Goal: Task Accomplishment & Management: Complete application form

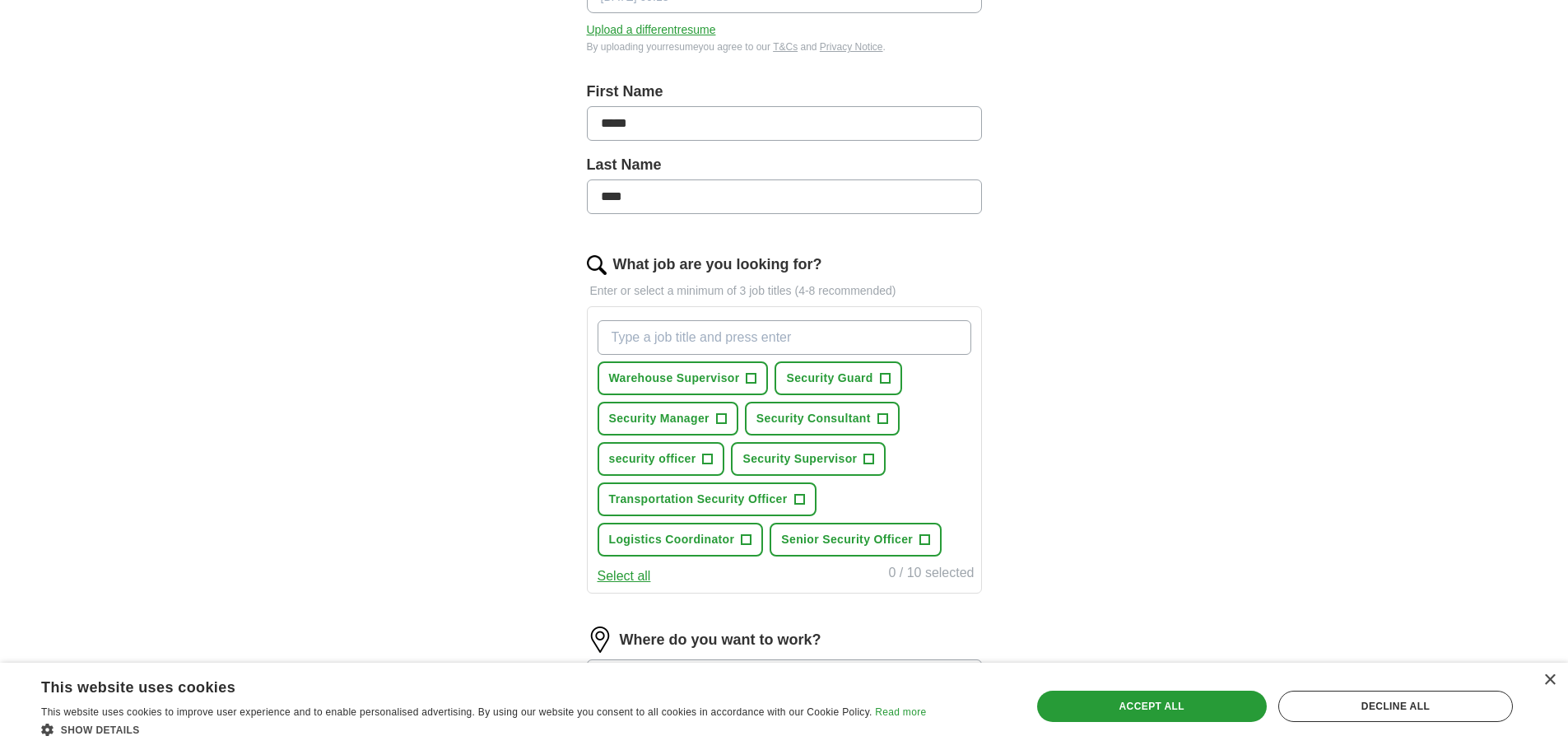
scroll to position [412, 0]
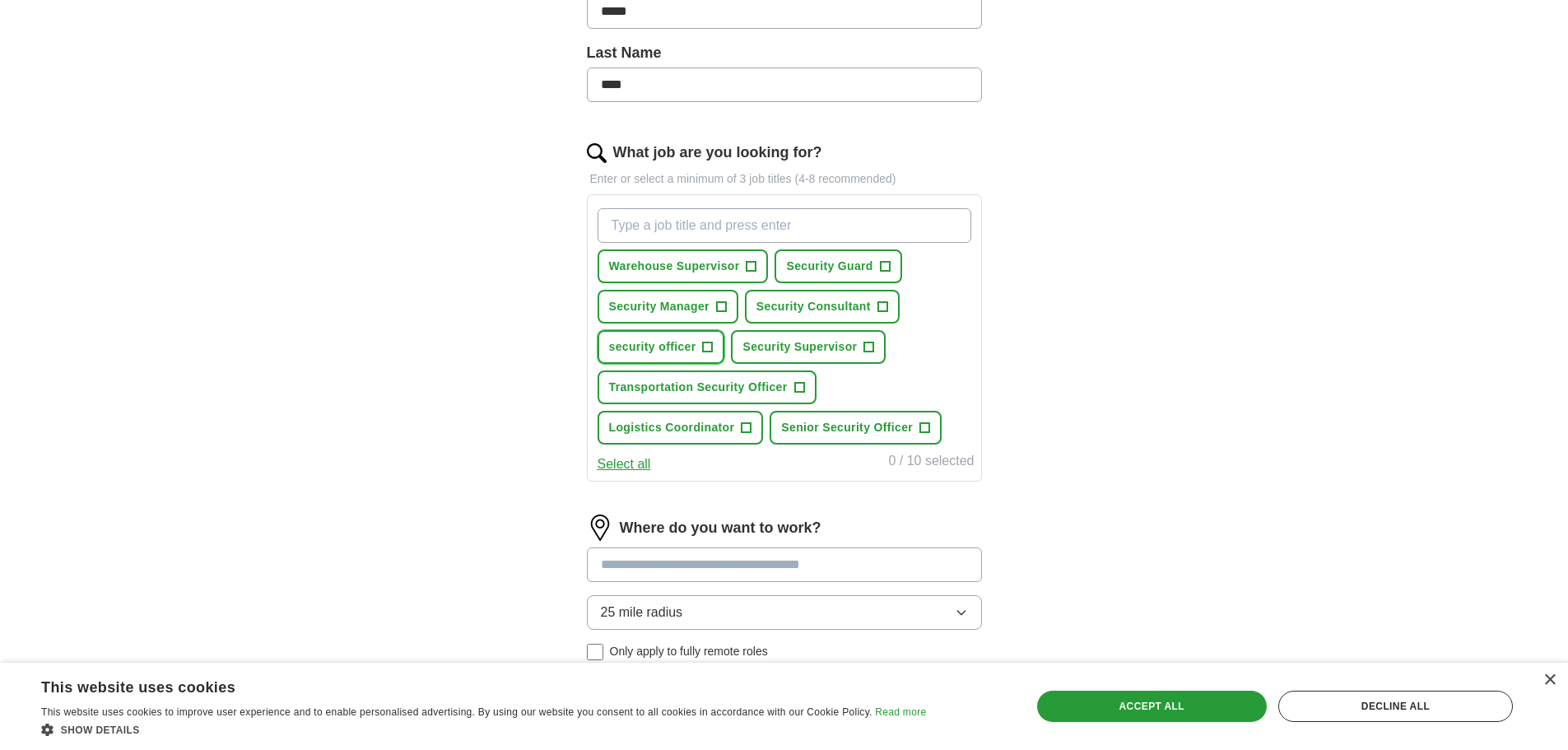
drag, startPoint x: 676, startPoint y: 345, endPoint x: 662, endPoint y: 340, distance: 14.9
click at [675, 345] on span "security officer" at bounding box center [653, 348] width 88 height 17
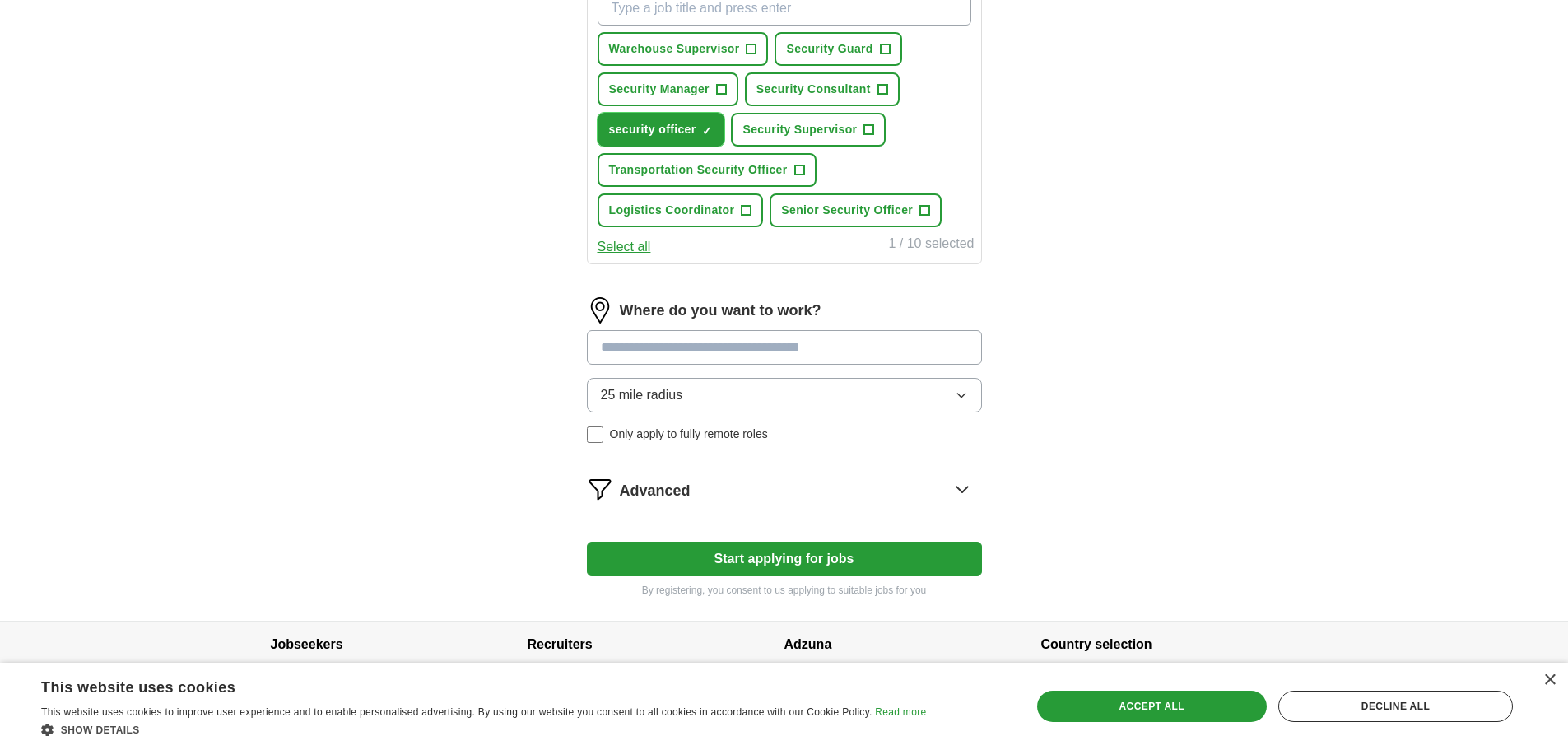
scroll to position [659, 0]
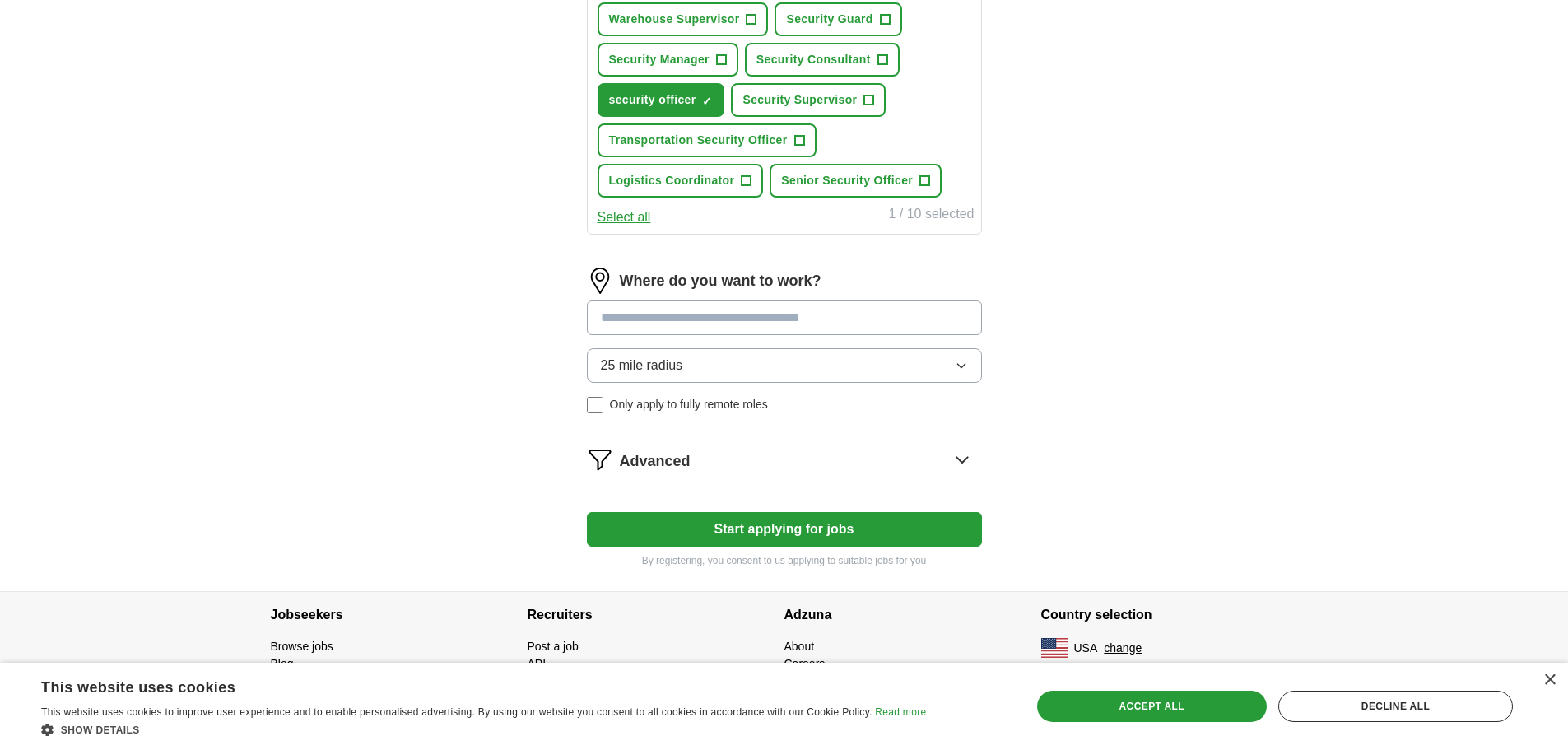
click at [798, 324] on input at bounding box center [784, 318] width 396 height 35
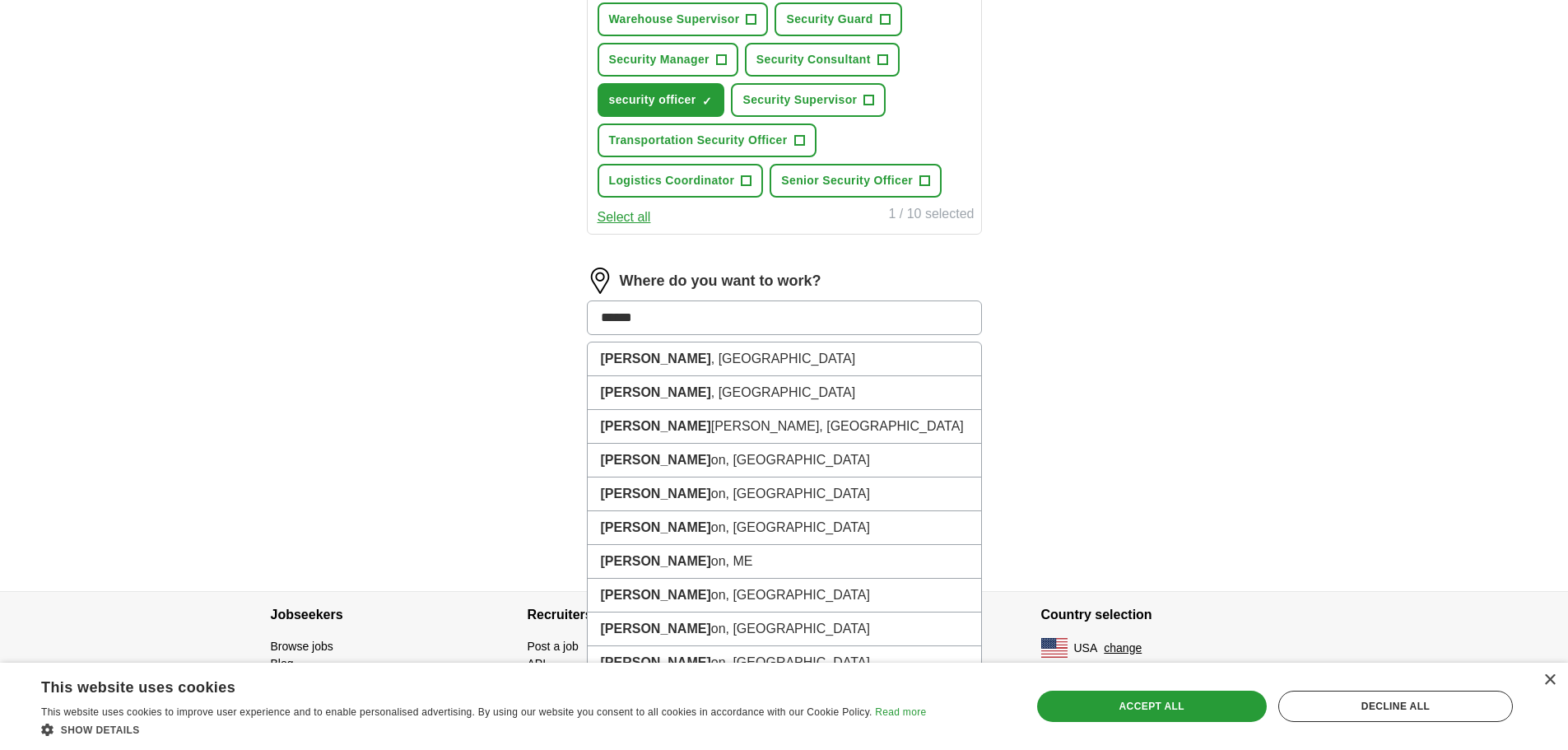
type input "*******"
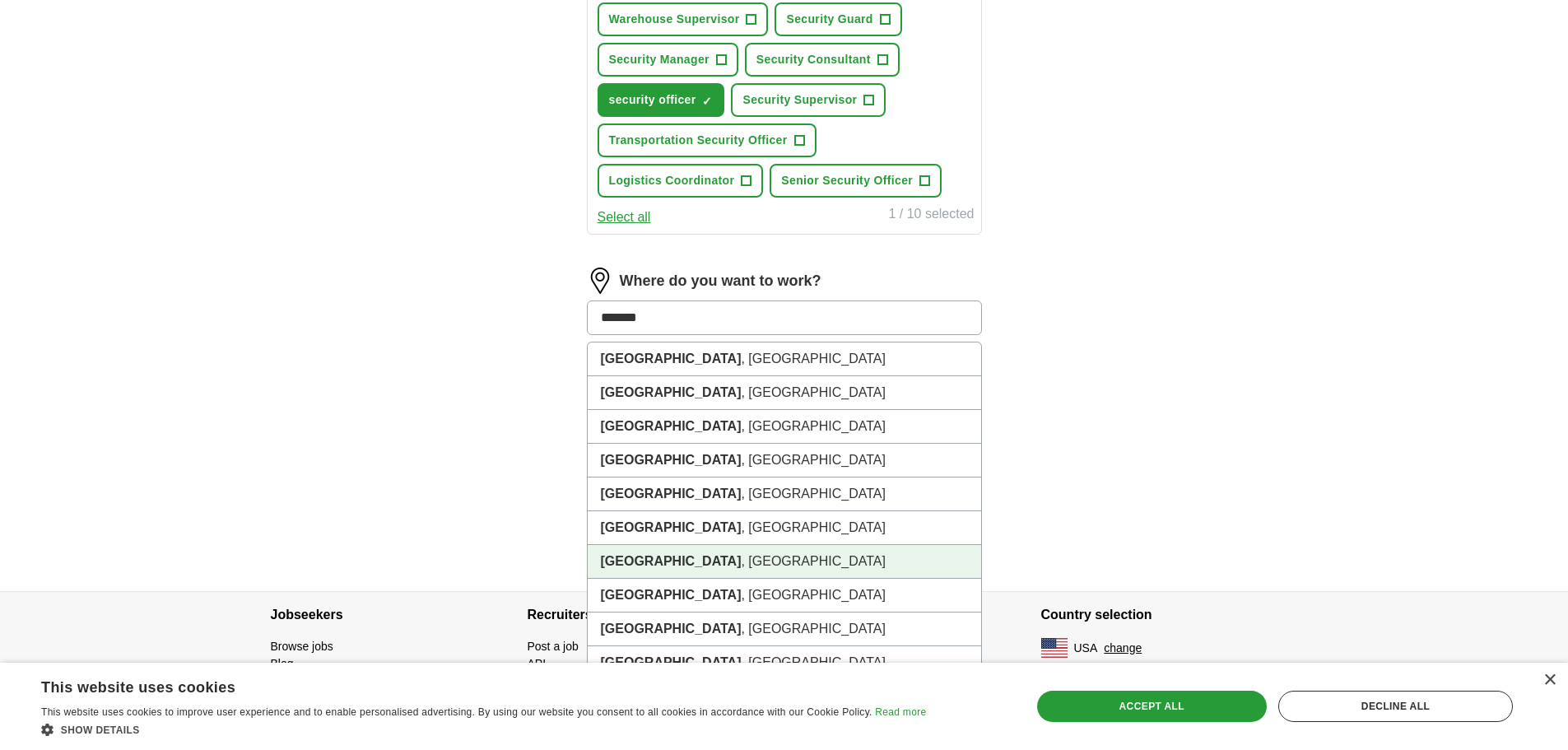
click at [656, 558] on li "[GEOGRAPHIC_DATA] , [GEOGRAPHIC_DATA]" at bounding box center [784, 561] width 394 height 34
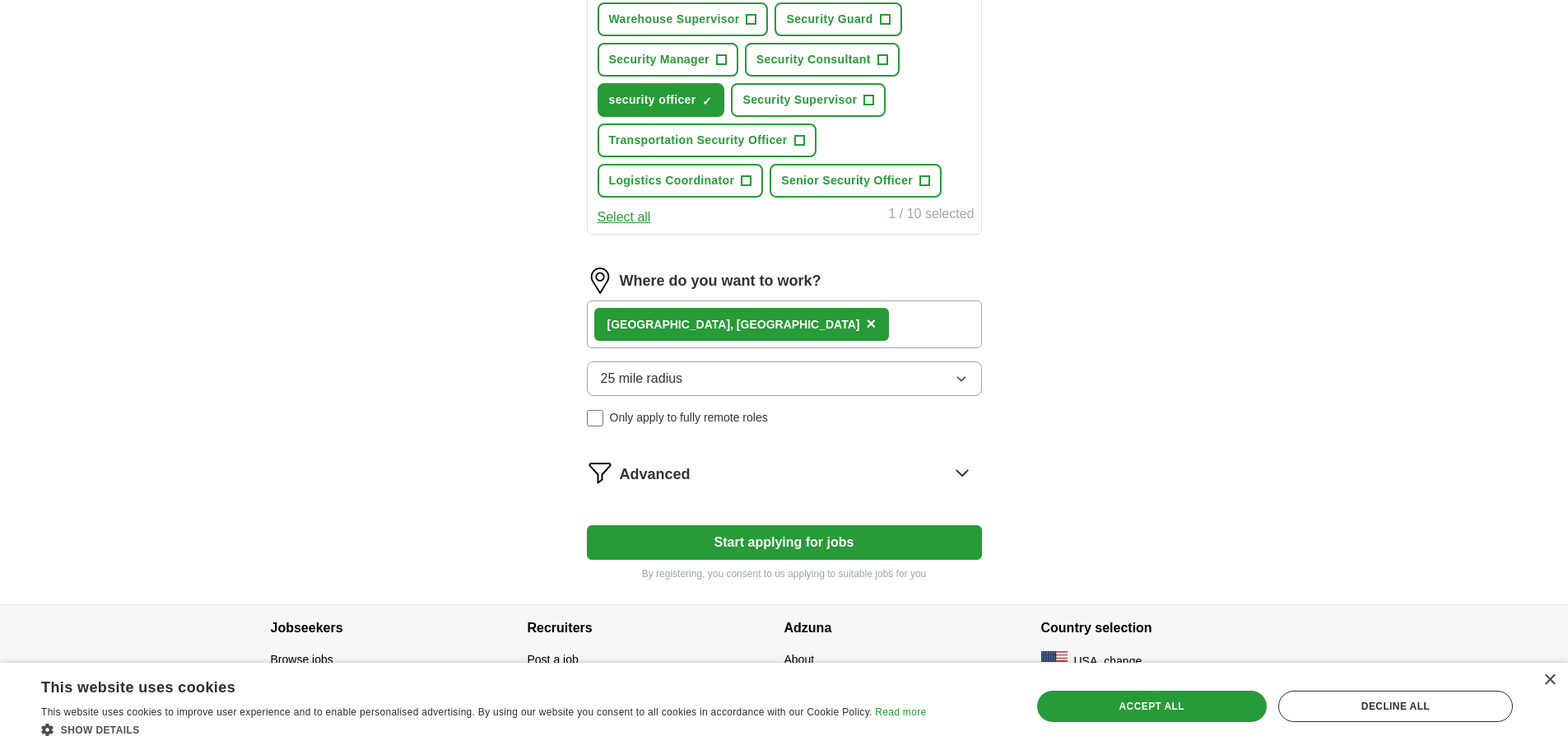
click at [766, 378] on button "25 mile radius" at bounding box center [784, 378] width 396 height 35
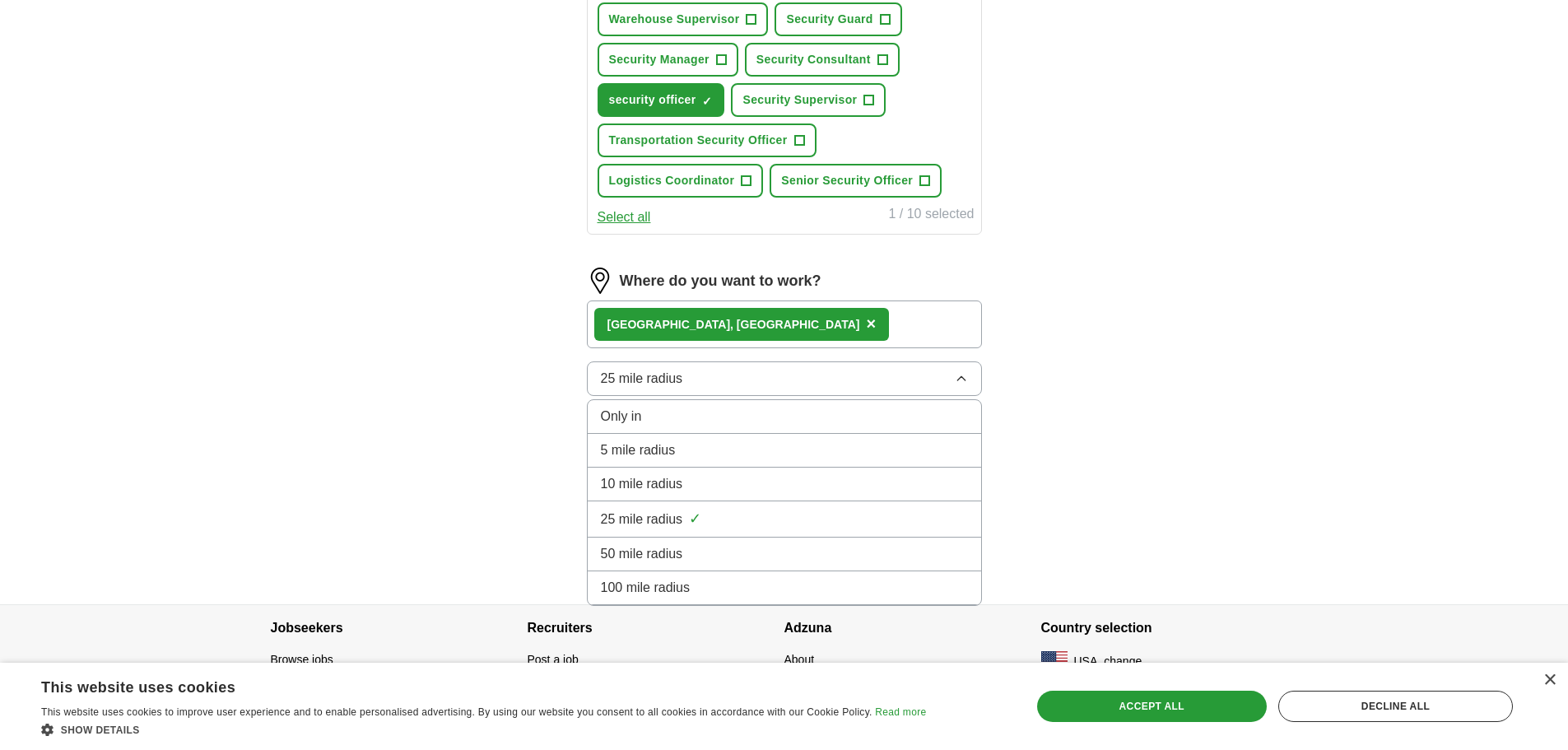
drag, startPoint x: 706, startPoint y: 476, endPoint x: 413, endPoint y: 350, distance: 318.9
click at [700, 471] on li "10 mile radius" at bounding box center [784, 484] width 394 height 34
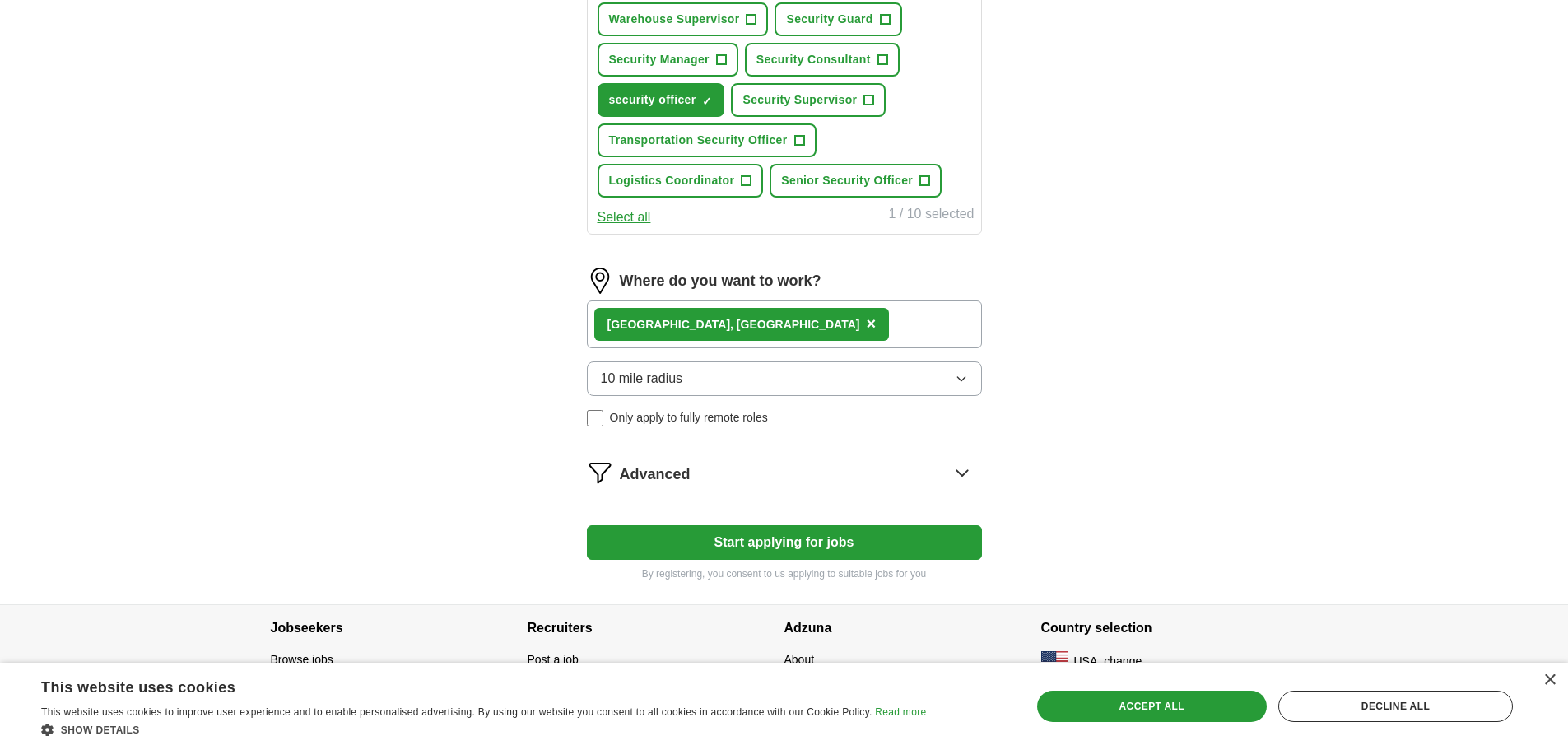
click at [1375, 711] on div "Decline all" at bounding box center [1396, 707] width 235 height 32
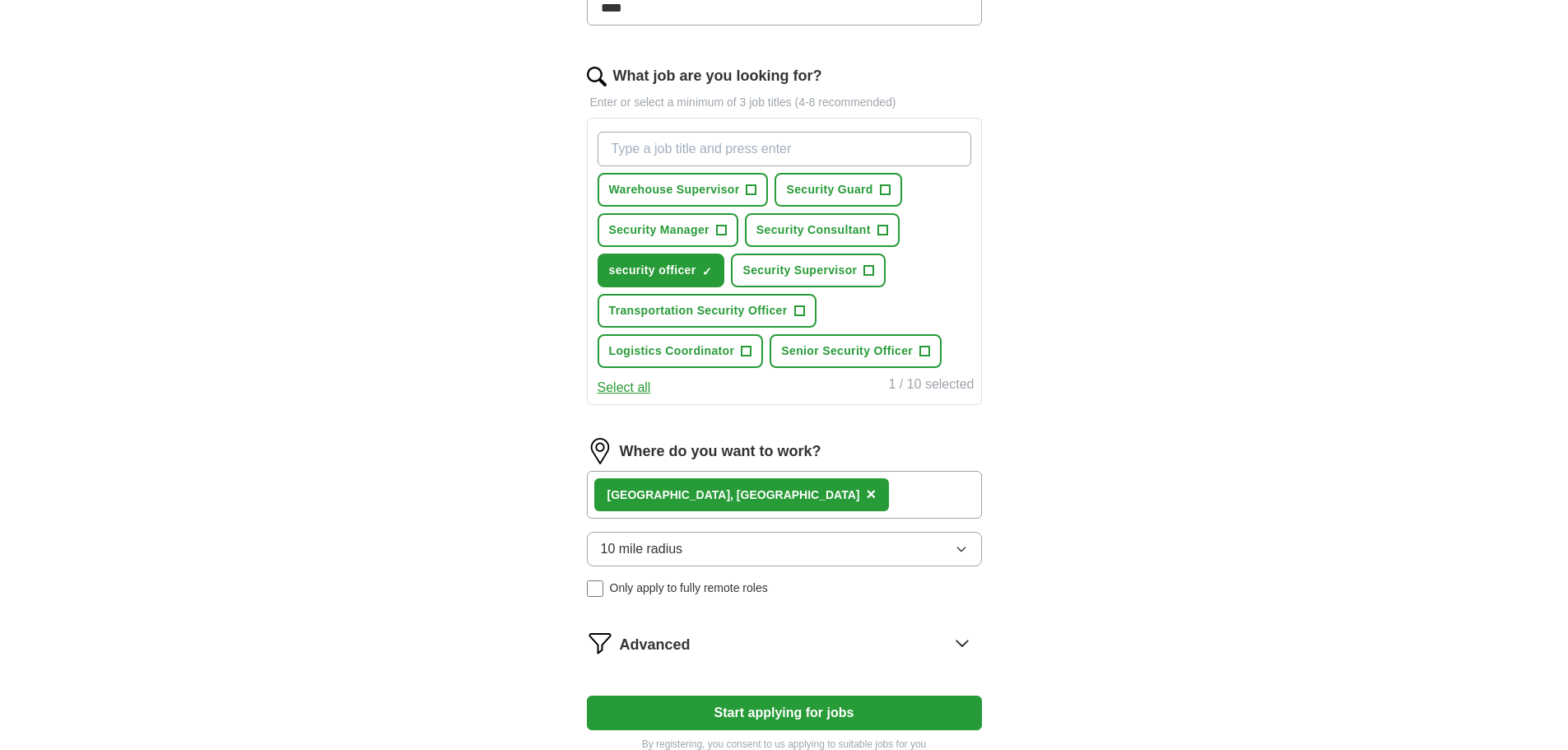
scroll to position [577, 0]
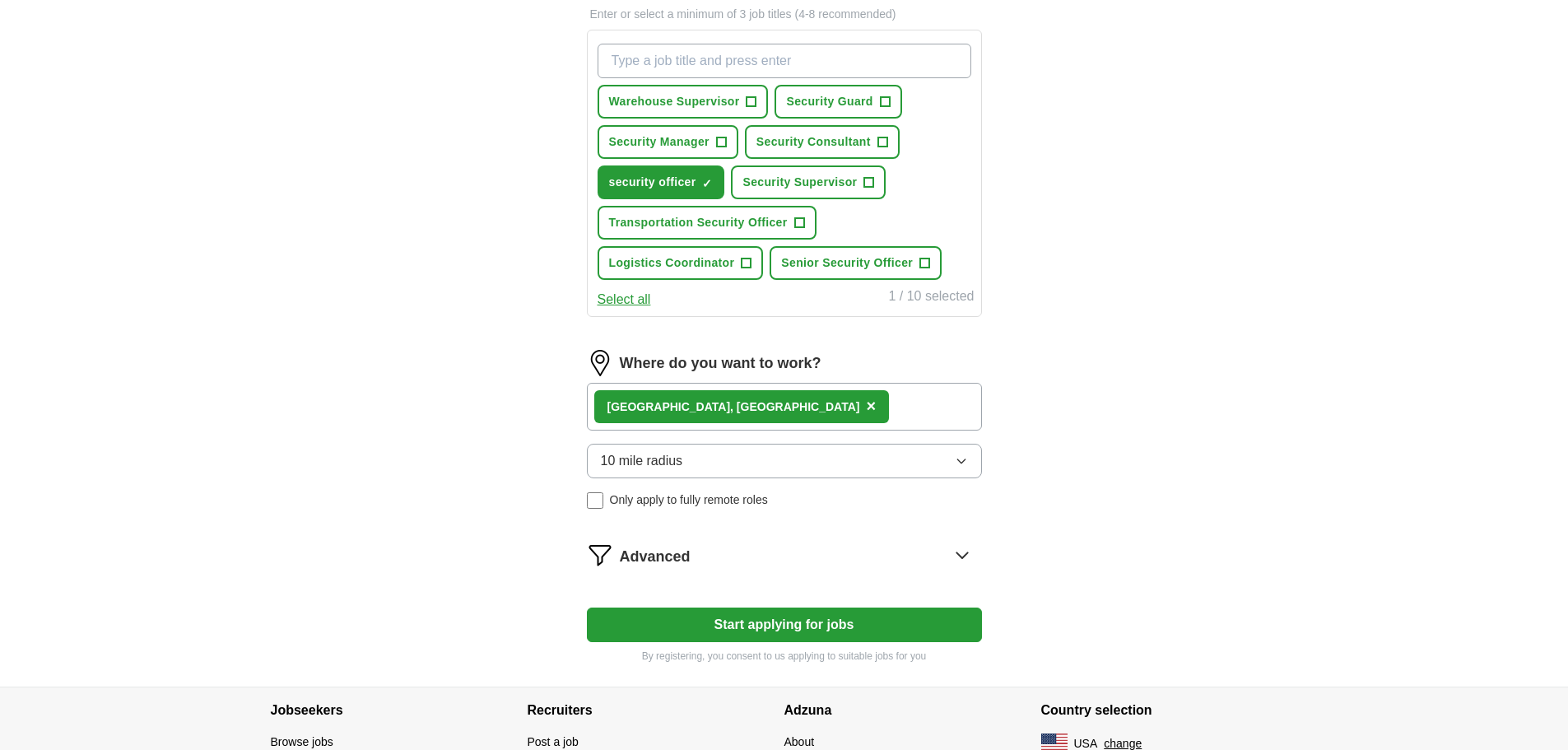
click at [807, 629] on button "Start applying for jobs" at bounding box center [784, 625] width 396 height 35
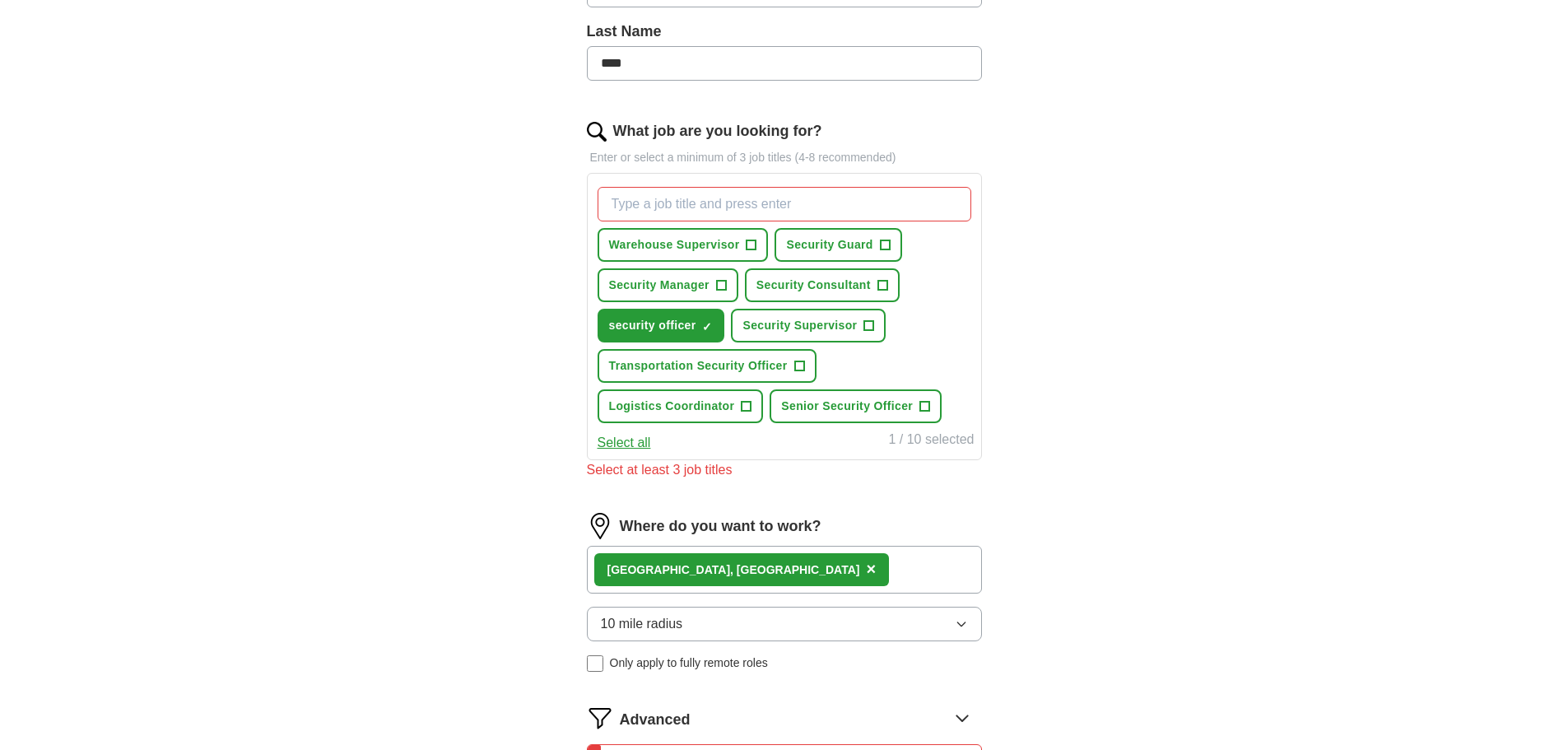
scroll to position [412, 0]
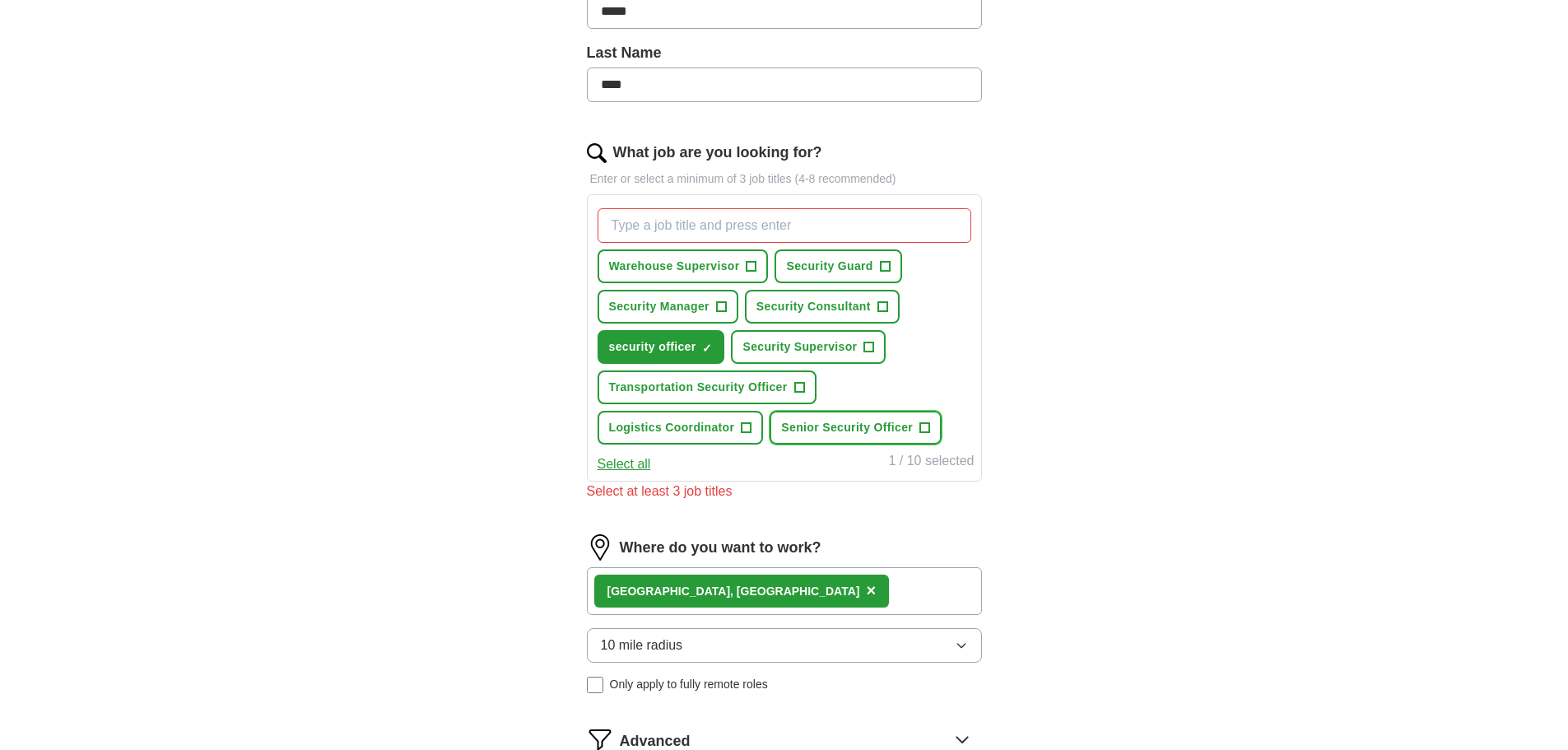
drag, startPoint x: 839, startPoint y: 431, endPoint x: 839, endPoint y: 421, distance: 10.0
click at [839, 431] on span "Senior Security Officer" at bounding box center [847, 427] width 132 height 17
click at [822, 258] on button "Security Guard +" at bounding box center [838, 266] width 127 height 34
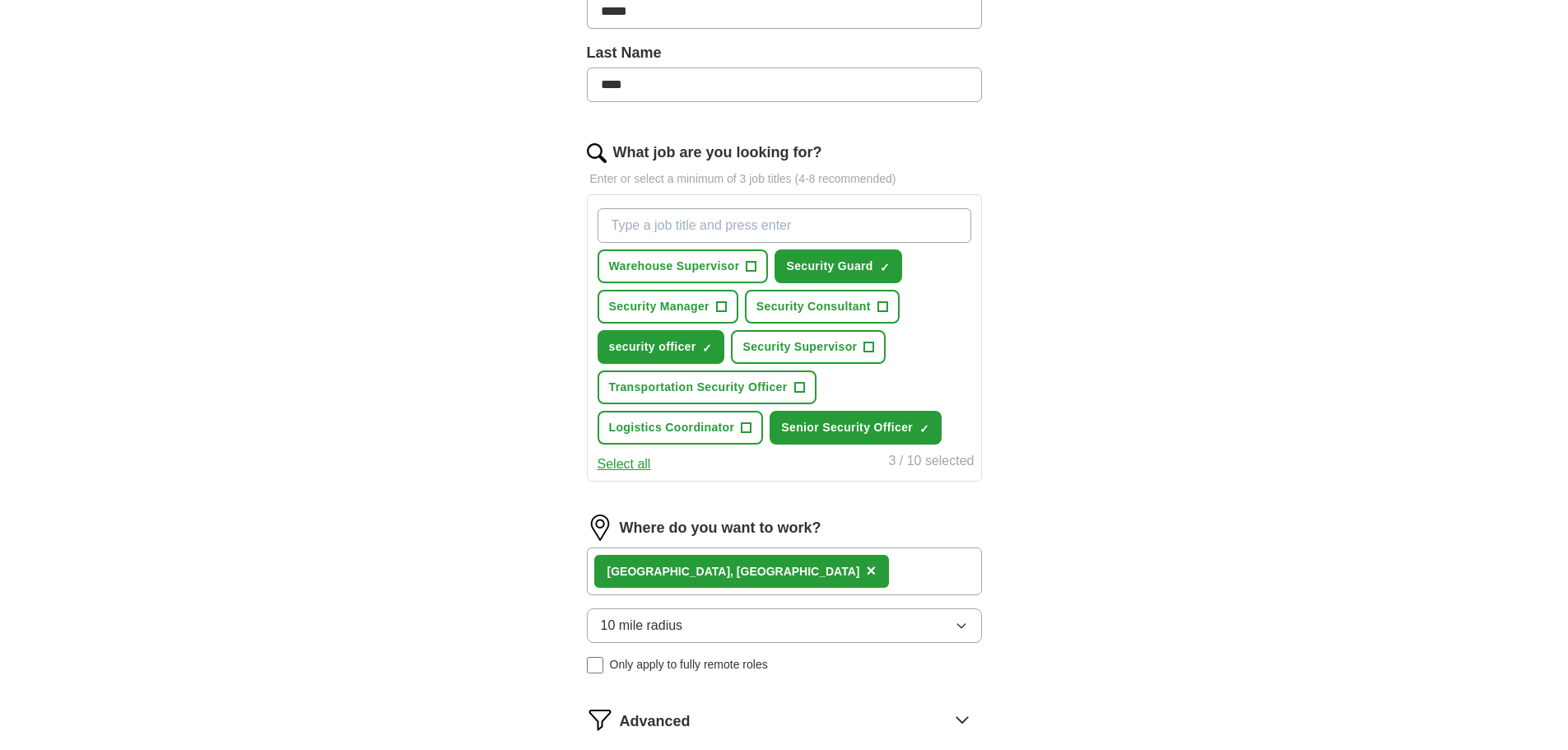
click at [996, 288] on div "Let ApplyIQ do the hard work of searching and applying for jobs. Just tell us w…" at bounding box center [784, 291] width 527 height 1121
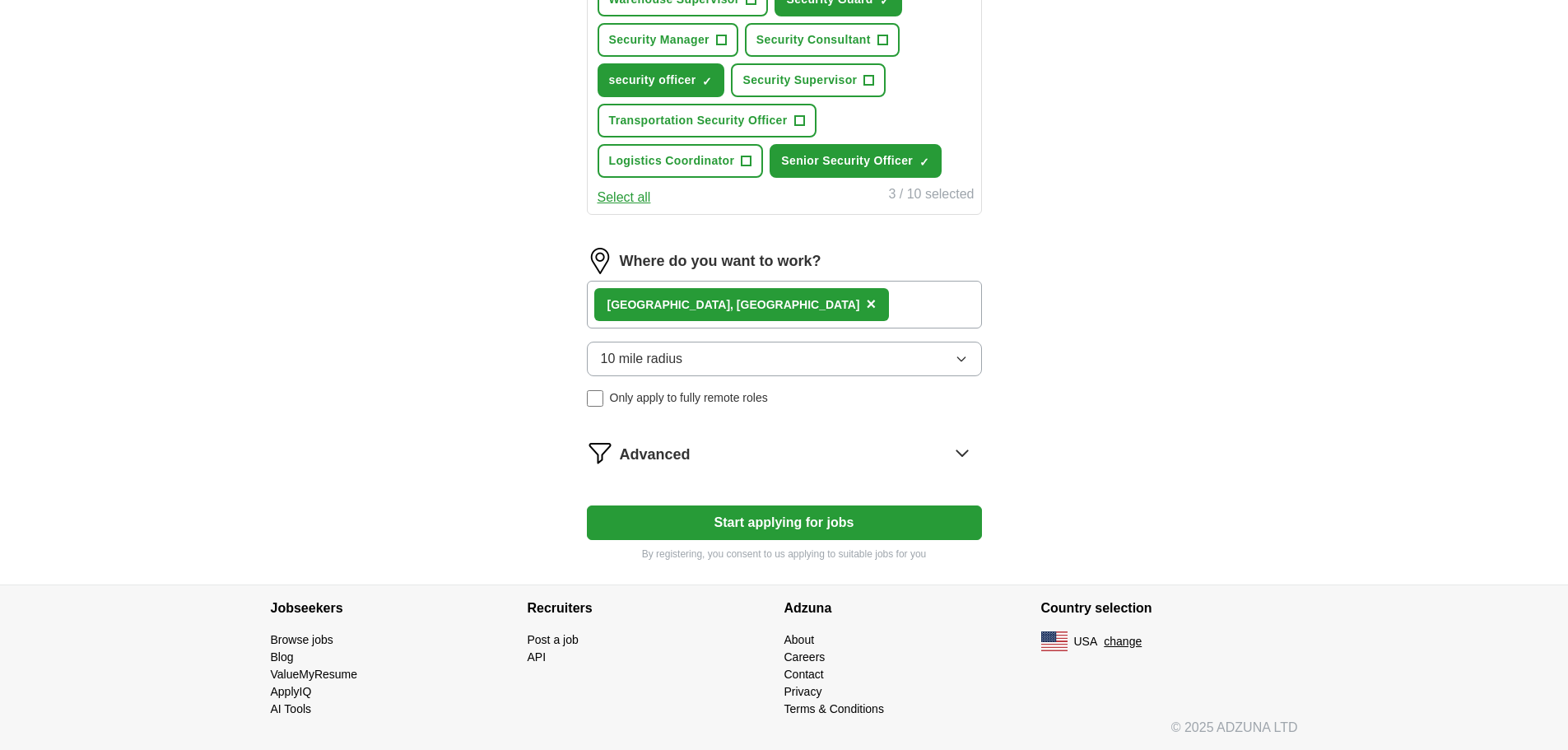
scroll to position [680, 0]
drag, startPoint x: 831, startPoint y: 521, endPoint x: 993, endPoint y: 460, distance: 173.1
click at [842, 519] on button "Start applying for jobs" at bounding box center [784, 522] width 396 height 35
select select "**"
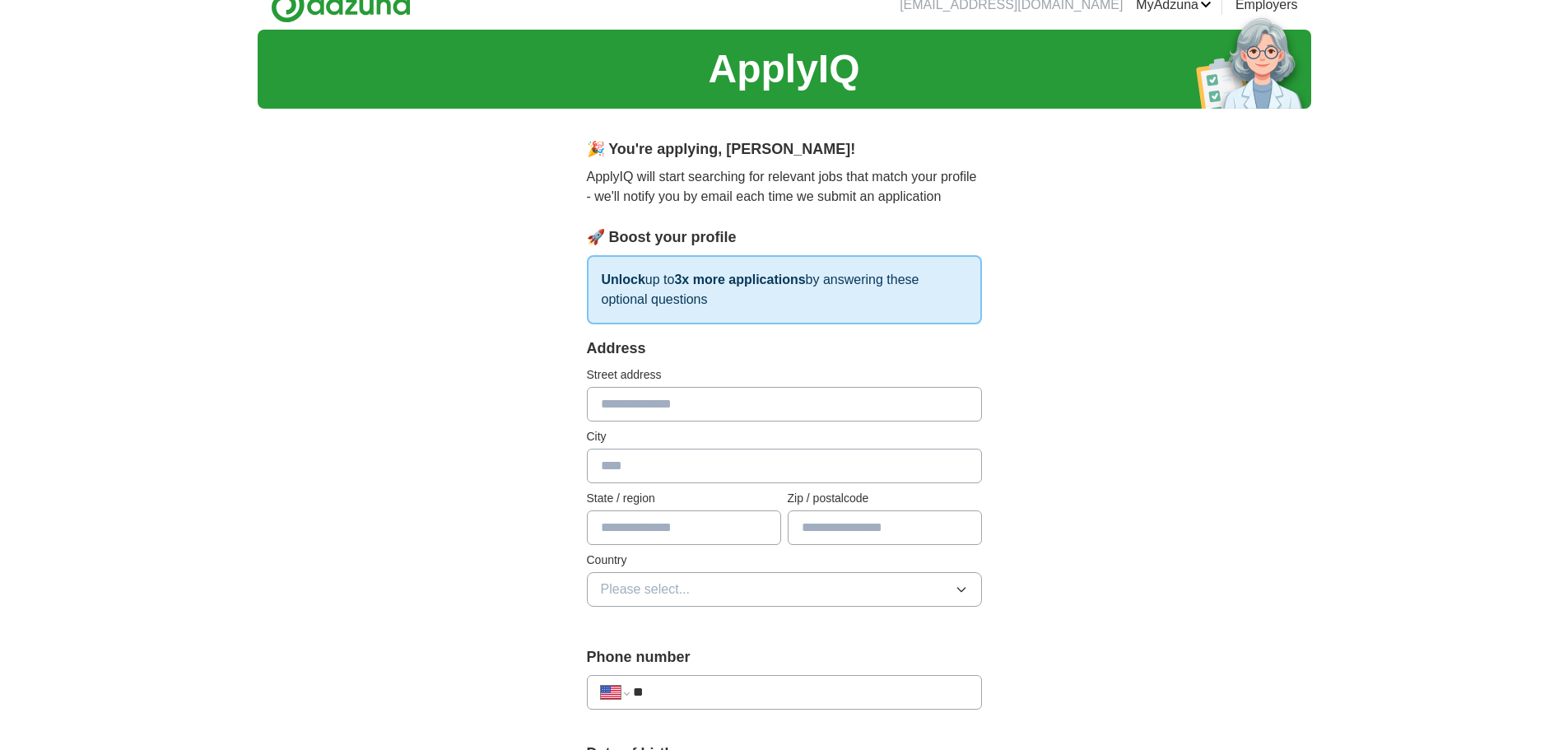
scroll to position [0, 0]
